Goal: Task Accomplishment & Management: Manage account settings

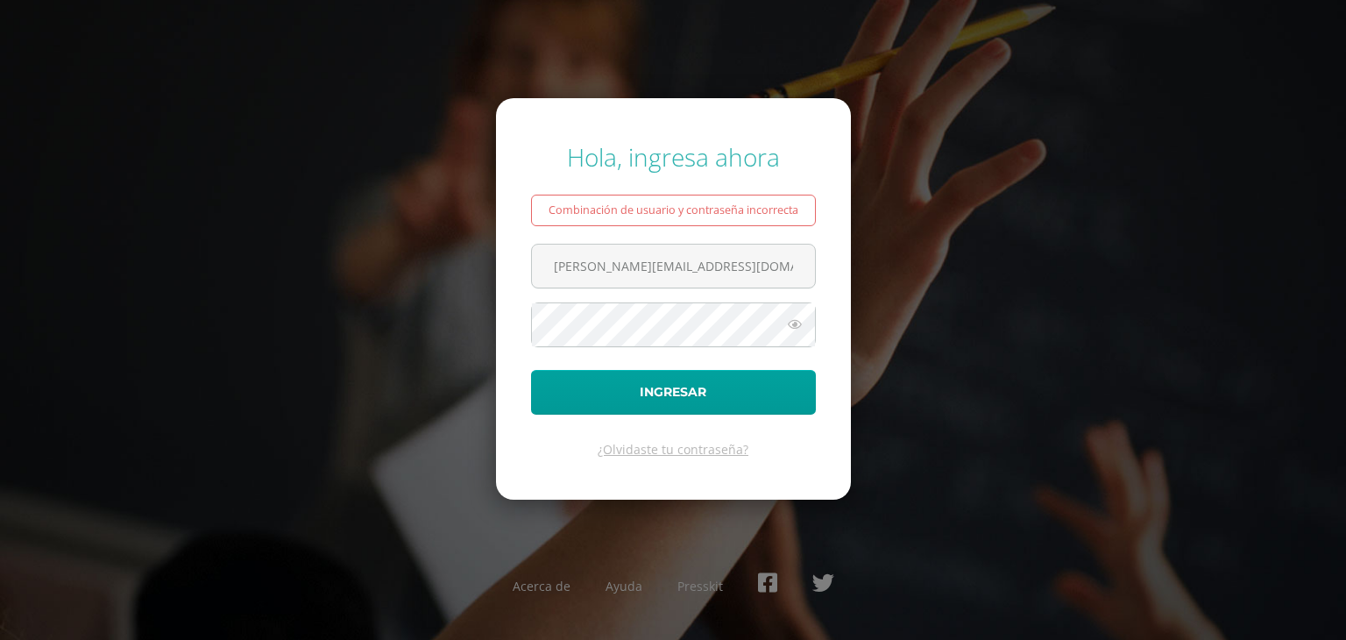
click at [1016, 228] on div "Hola, ingresa ahora Combinación de usuario y contraseña incorrecta s.figueroa.4…" at bounding box center [673, 319] width 1130 height 387
click at [803, 322] on icon at bounding box center [794, 324] width 23 height 21
click at [797, 321] on icon at bounding box center [794, 324] width 25 height 21
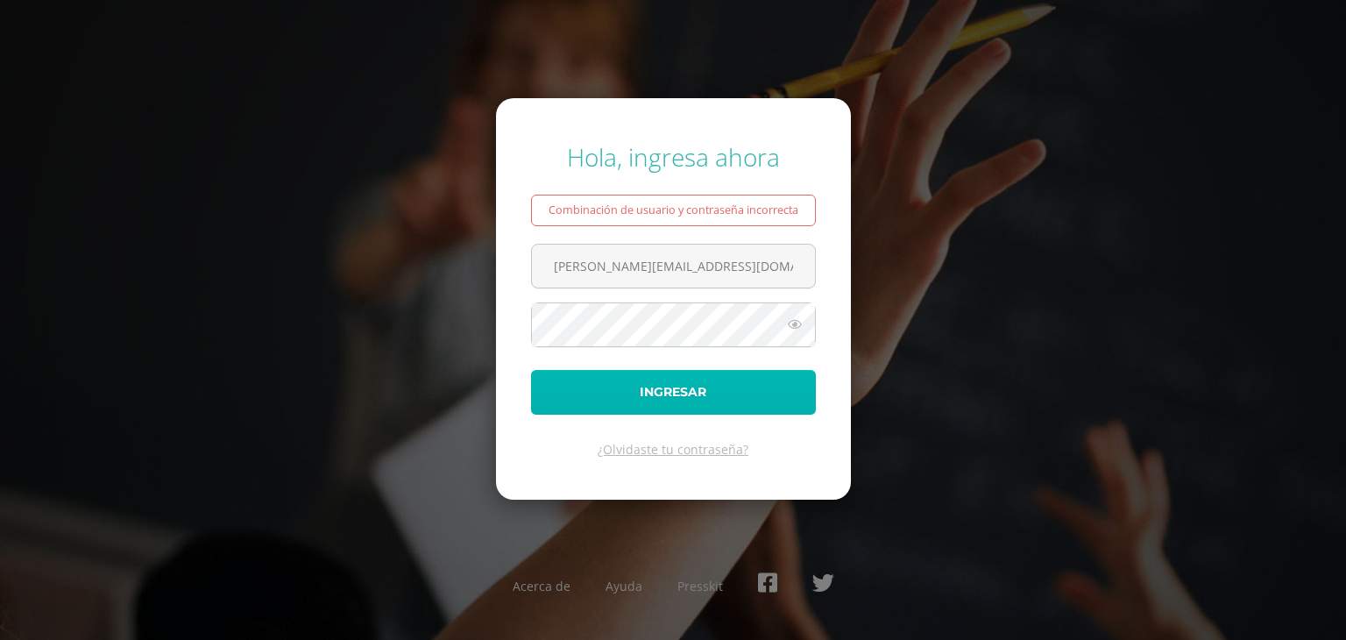
click at [595, 393] on button "Ingresar" at bounding box center [673, 392] width 285 height 45
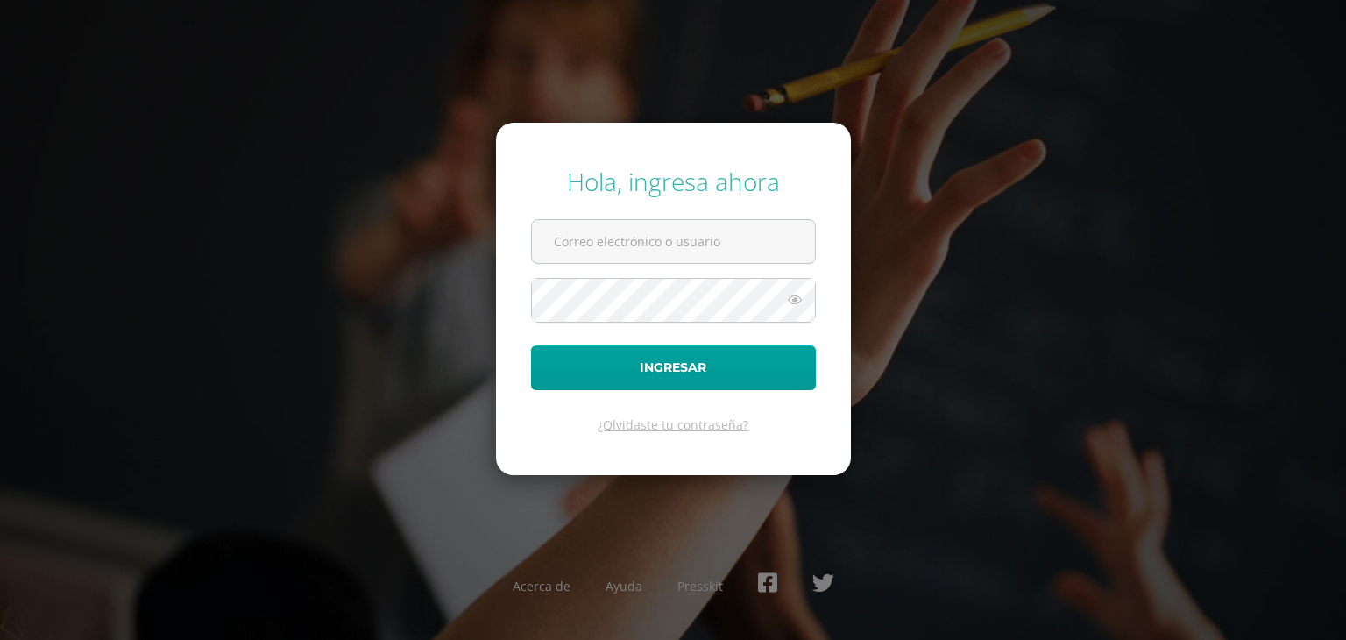
type input "[PERSON_NAME][EMAIL_ADDRESS][DOMAIN_NAME]"
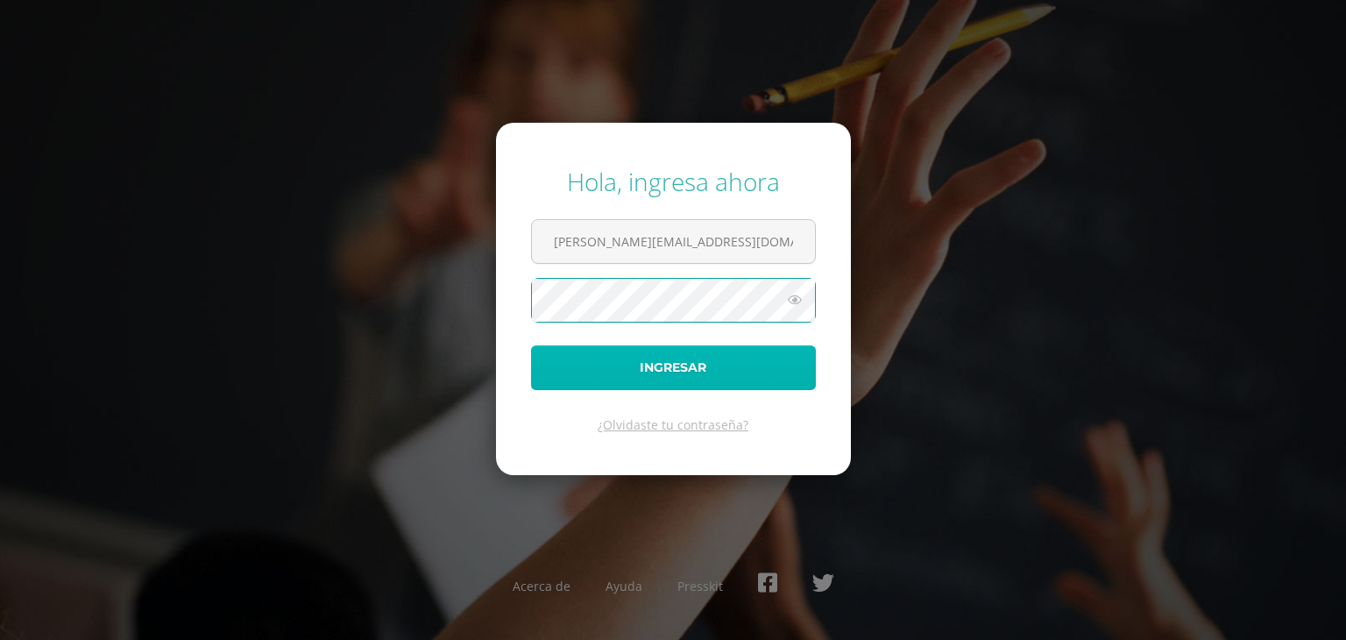
click at [536, 365] on button "Ingresar" at bounding box center [673, 367] width 285 height 45
